Goal: Task Accomplishment & Management: Complete application form

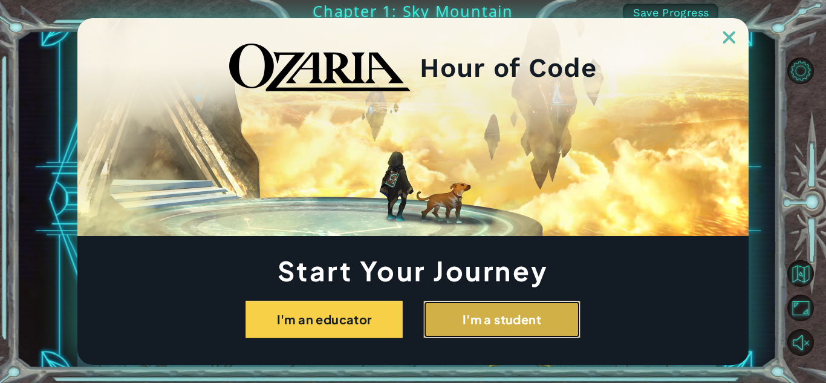
click at [477, 323] on button "I'm a student" at bounding box center [501, 318] width 157 height 37
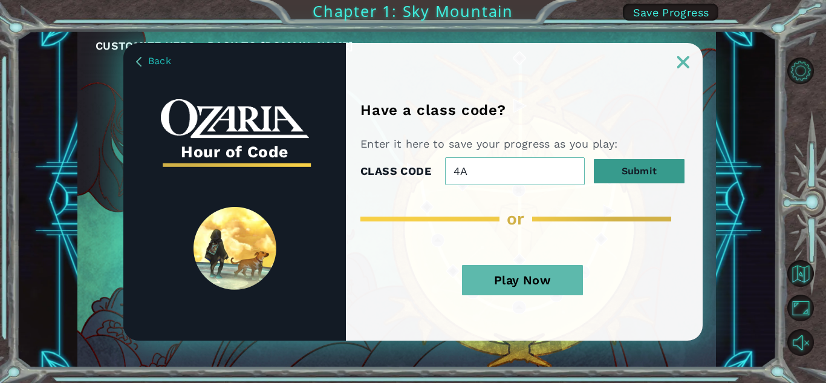
click at [653, 173] on button "Submit" at bounding box center [639, 171] width 91 height 24
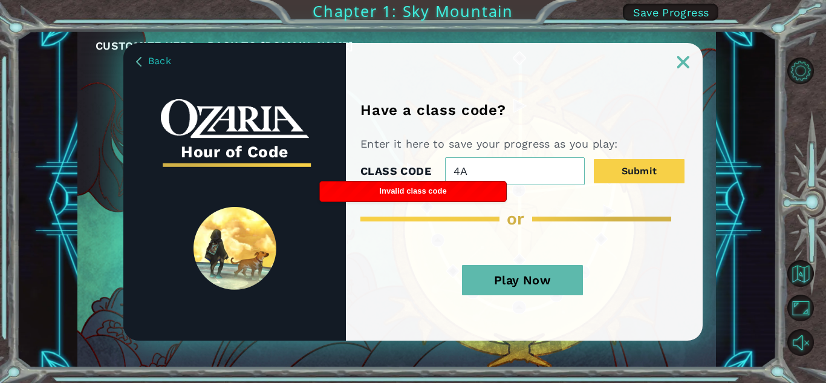
click at [536, 172] on input "4A" at bounding box center [515, 171] width 140 height 28
type input "4"
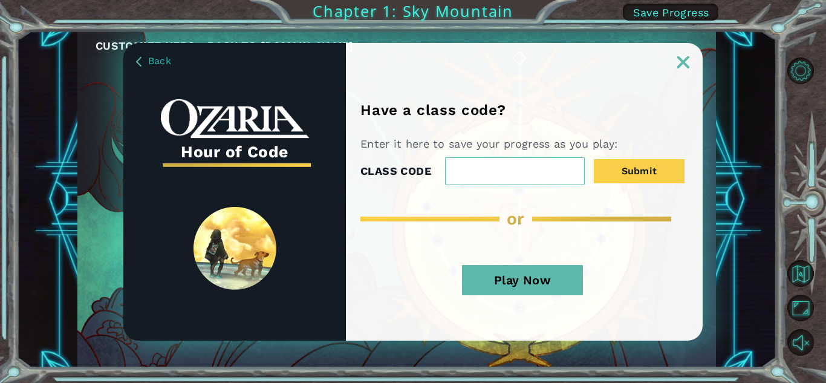
click at [691, 65] on div at bounding box center [524, 55] width 357 height 25
click at [683, 61] on img at bounding box center [683, 62] width 12 height 12
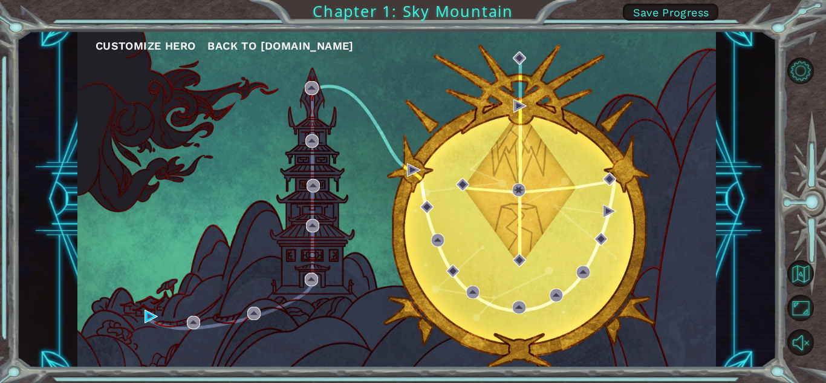
click at [414, 154] on div "Customize Hero Back to [DOMAIN_NAME]" at bounding box center [396, 199] width 638 height 337
click at [589, 157] on div "Customize Hero Back to [DOMAIN_NAME]" at bounding box center [396, 199] width 638 height 337
